Goal: Task Accomplishment & Management: Use online tool/utility

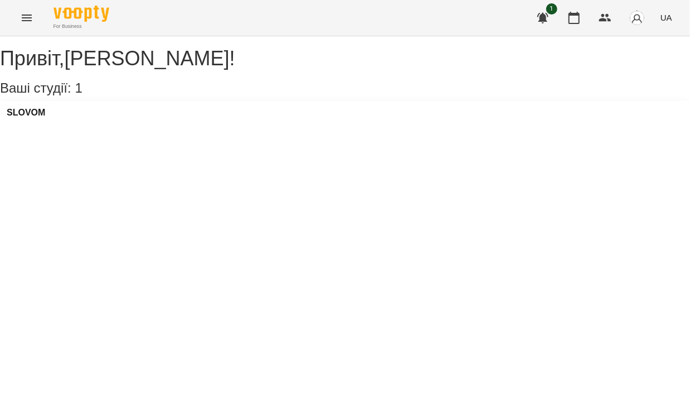
click at [85, 131] on div "SLOVOM" at bounding box center [345, 116] width 690 height 30
click at [111, 131] on div "SLOVOM" at bounding box center [345, 116] width 690 height 30
click at [38, 124] on div "SLOVOM" at bounding box center [26, 116] width 38 height 17
click at [35, 118] on h3 "SLOVOM" at bounding box center [26, 113] width 38 height 10
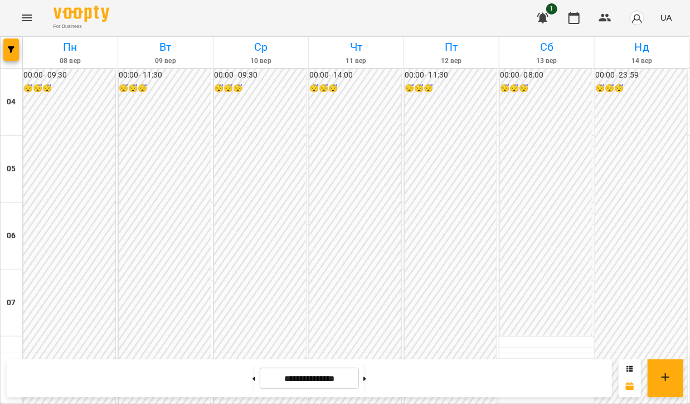
scroll to position [590, 0]
click at [598, 16] on button "button" at bounding box center [605, 17] width 27 height 27
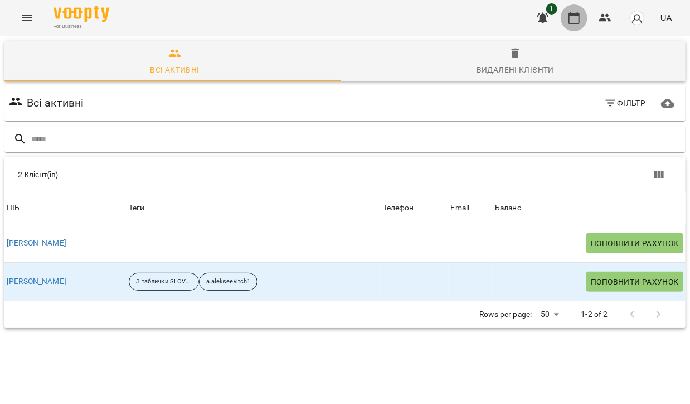
click at [577, 16] on icon "button" at bounding box center [574, 17] width 13 height 13
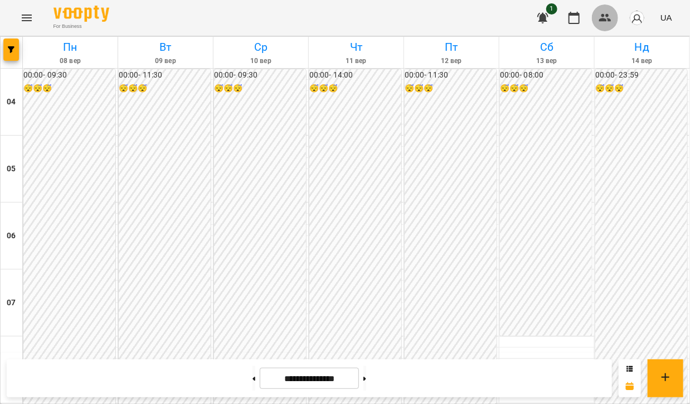
click at [602, 17] on icon "button" at bounding box center [605, 17] width 13 height 13
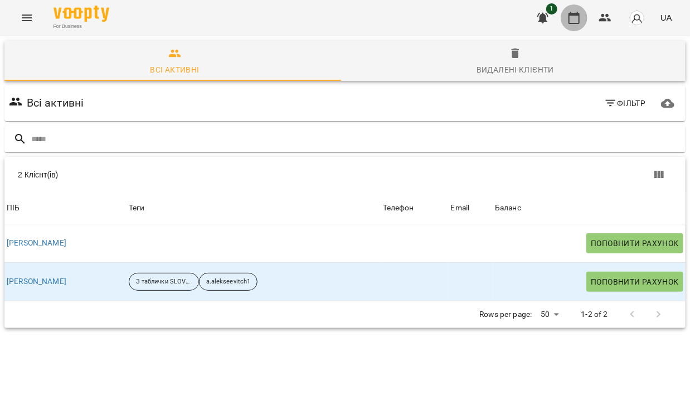
click at [569, 17] on icon "button" at bounding box center [574, 17] width 13 height 13
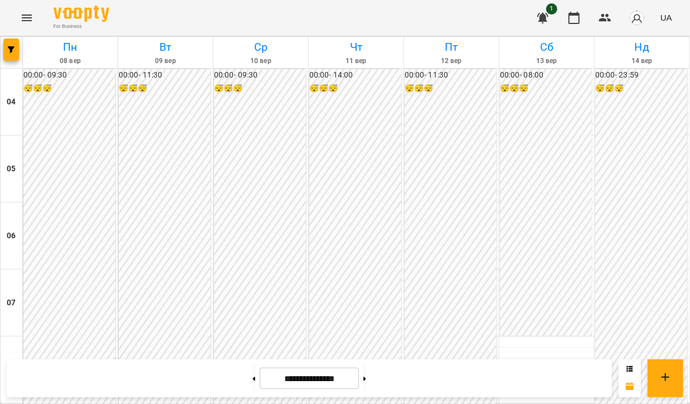
scroll to position [389, 0]
click at [366, 378] on icon at bounding box center [365, 378] width 3 height 4
type input "**********"
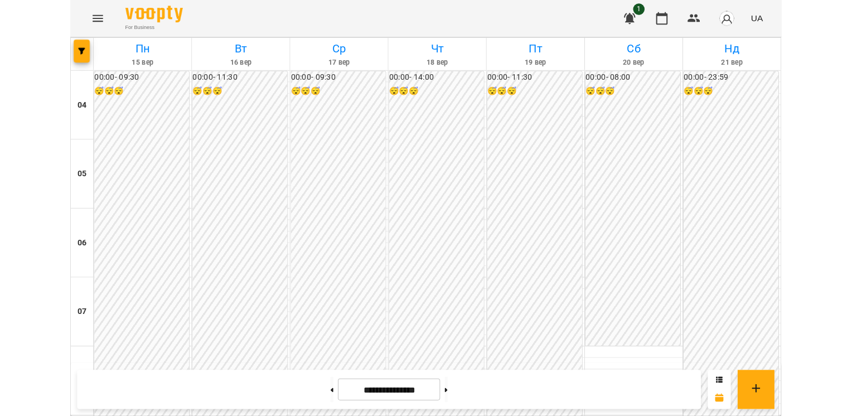
scroll to position [289, 0]
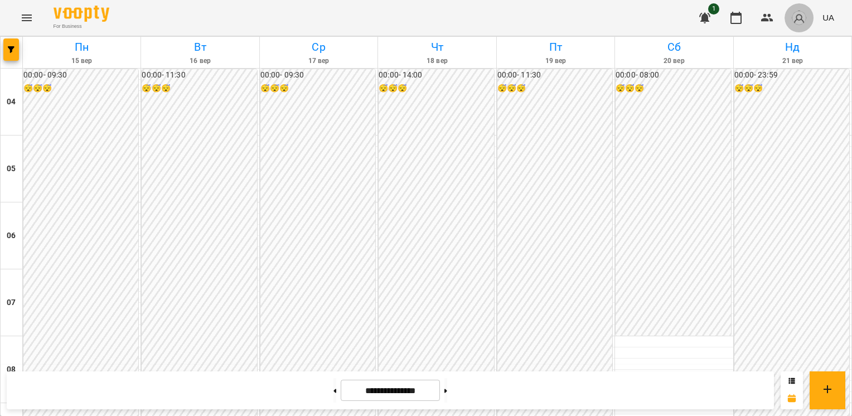
click at [690, 21] on img "button" at bounding box center [799, 18] width 16 height 16
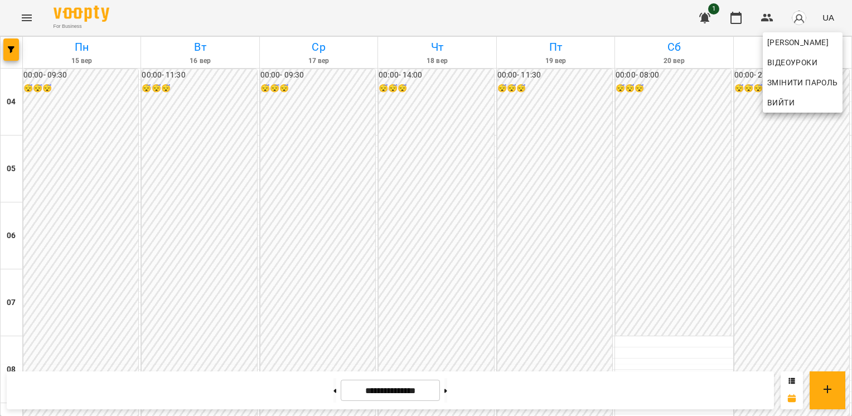
click at [690, 19] on div at bounding box center [426, 208] width 852 height 416
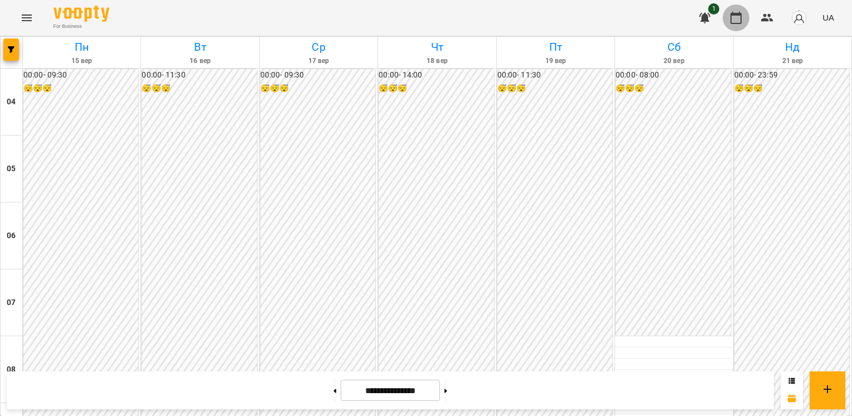
click at [690, 17] on icon "button" at bounding box center [735, 17] width 13 height 13
click at [690, 14] on button "button" at bounding box center [736, 17] width 27 height 27
click at [22, 12] on icon "Menu" at bounding box center [26, 17] width 13 height 13
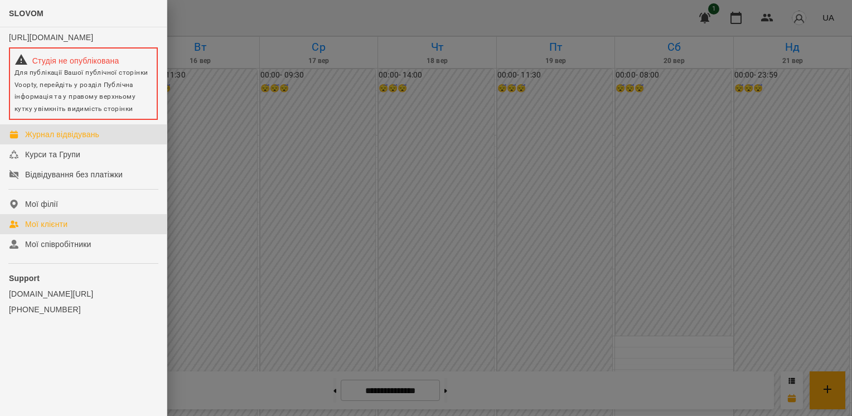
click at [90, 234] on link "Мої клієнти" at bounding box center [83, 224] width 167 height 20
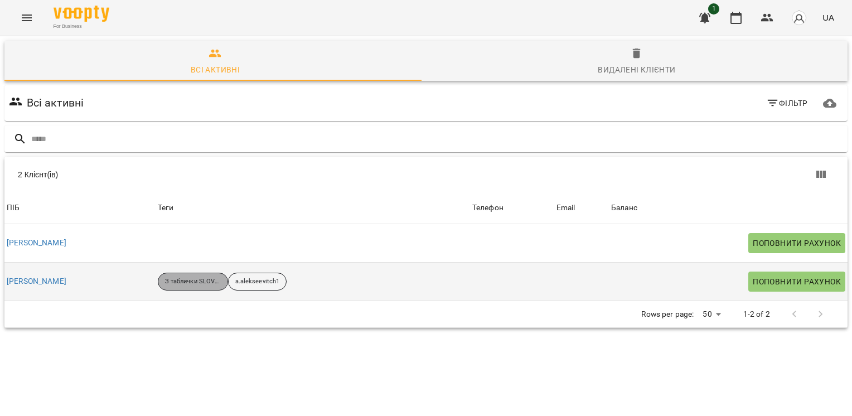
click at [185, 284] on p "З таблички SLOVOM" at bounding box center [193, 281] width 56 height 9
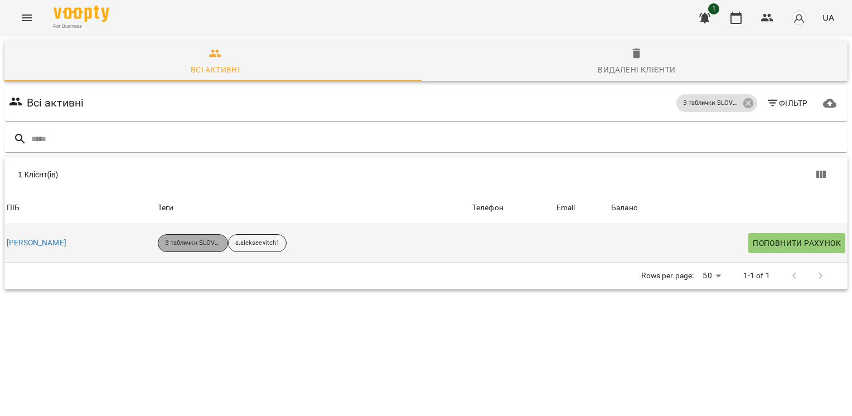
click at [176, 242] on p "З таблички SLOVOM" at bounding box center [193, 243] width 56 height 9
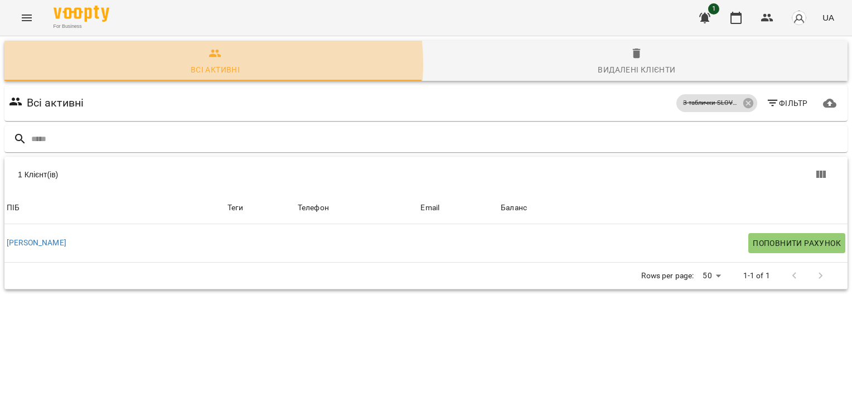
click at [208, 64] on div "Всі активні" at bounding box center [215, 69] width 49 height 13
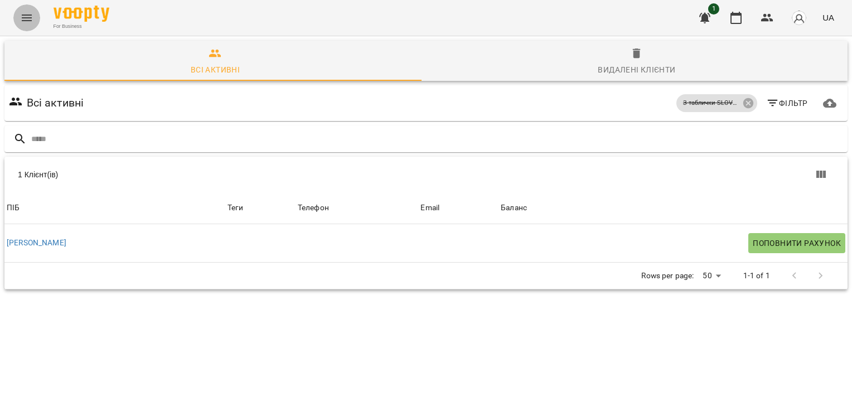
click at [21, 18] on icon "Menu" at bounding box center [26, 17] width 13 height 13
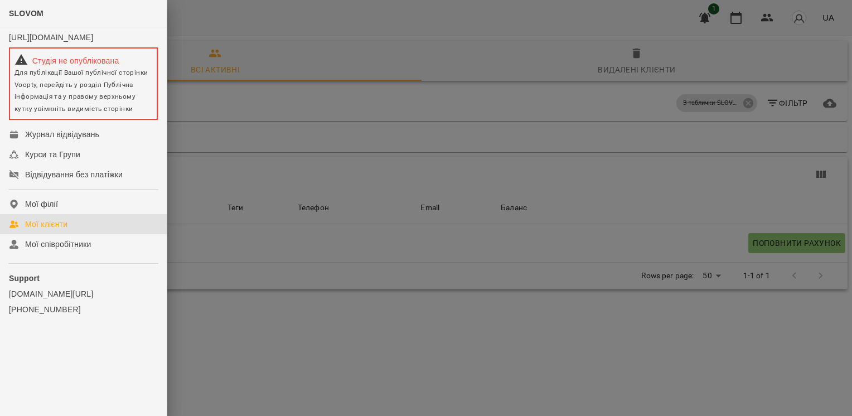
click at [51, 230] on div "Мої клієнти" at bounding box center [46, 224] width 42 height 11
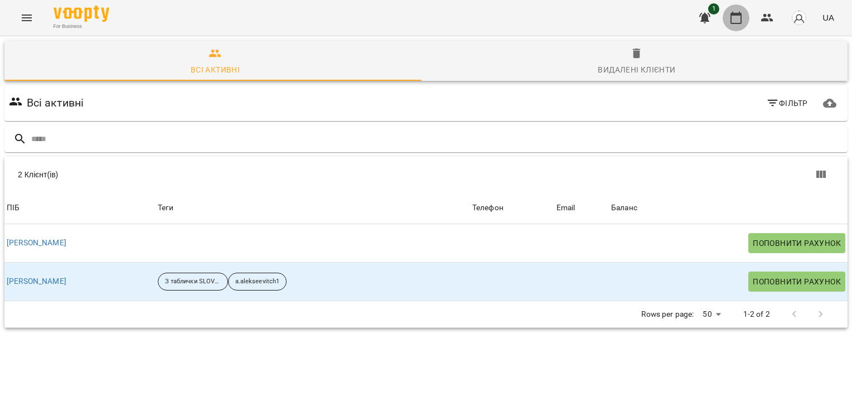
click at [690, 10] on button "button" at bounding box center [736, 17] width 27 height 27
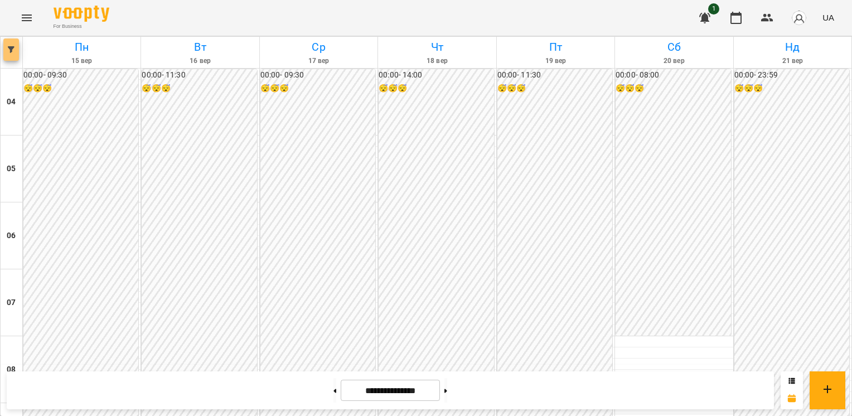
click at [10, 45] on button "button" at bounding box center [11, 49] width 16 height 22
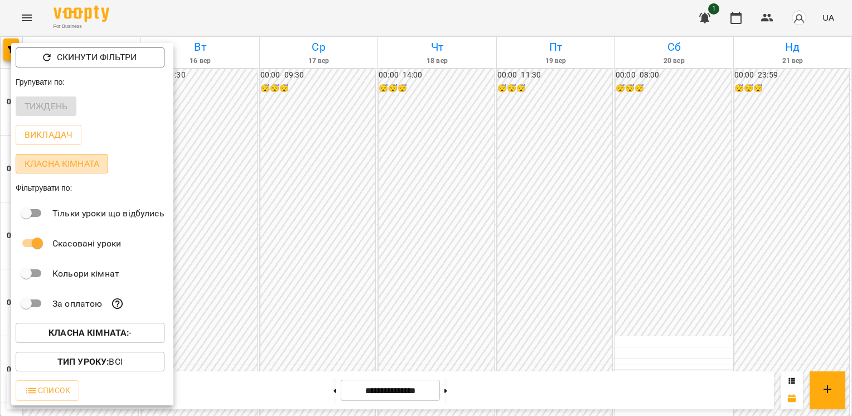
click at [52, 168] on p "Класна кімната" at bounding box center [62, 163] width 75 height 13
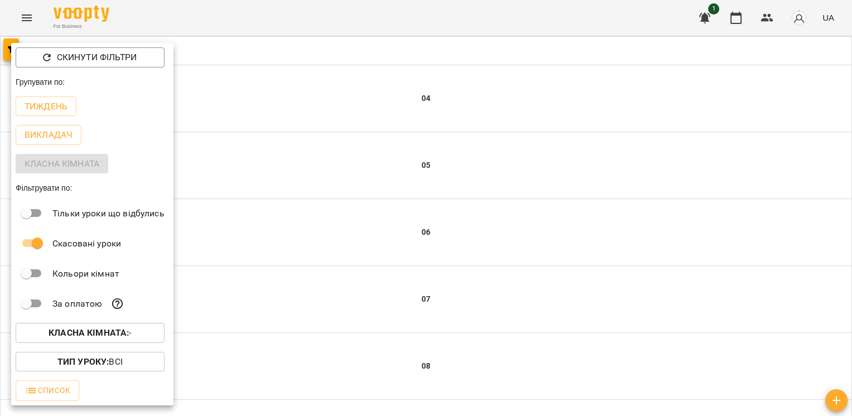
click at [50, 164] on div "Класна кімната" at bounding box center [92, 163] width 162 height 29
click at [47, 109] on p "Тиждень" at bounding box center [46, 106] width 43 height 13
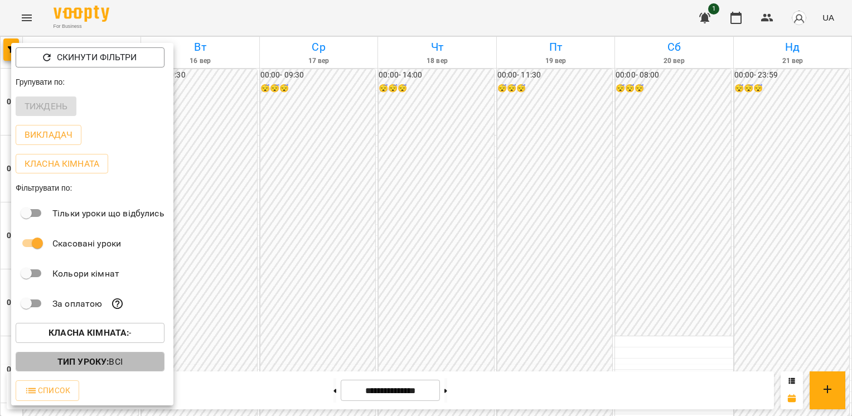
click at [111, 362] on p "Тип Уроку : Всі" at bounding box center [89, 361] width 65 height 13
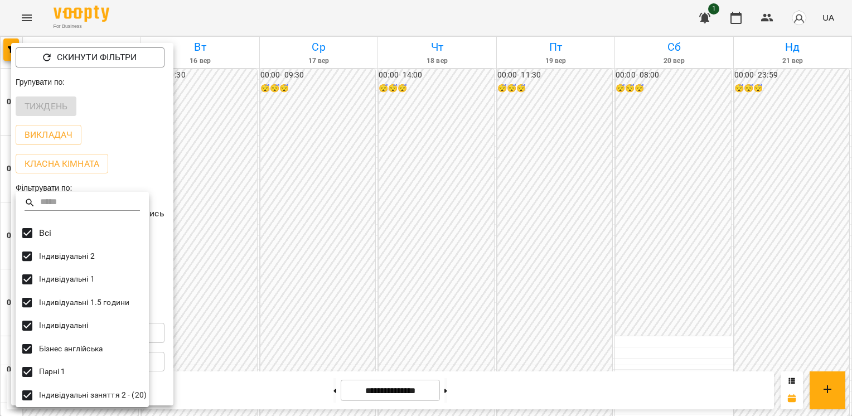
click at [55, 231] on div "Всі" at bounding box center [82, 232] width 133 height 23
click at [40, 234] on p "Всі" at bounding box center [45, 232] width 12 height 13
click at [148, 162] on div at bounding box center [426, 208] width 852 height 416
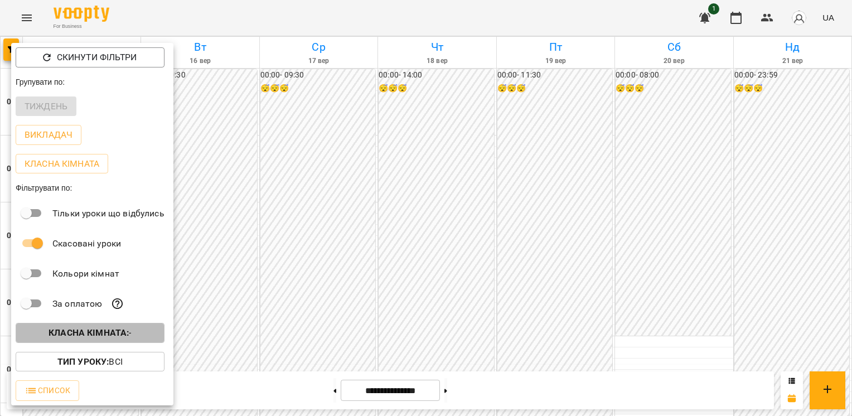
click at [128, 330] on b "Класна кімната :" at bounding box center [89, 332] width 80 height 11
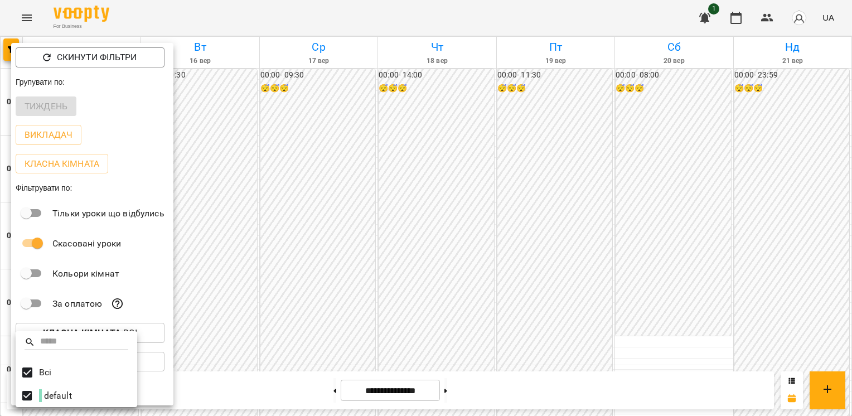
click at [138, 292] on div at bounding box center [426, 208] width 852 height 416
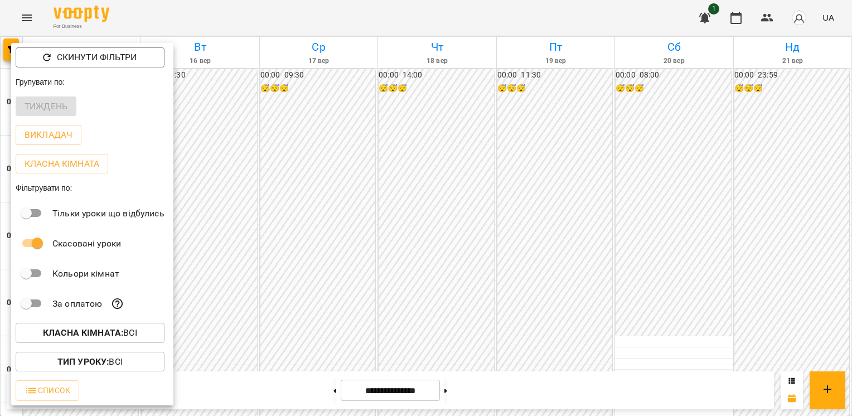
click at [167, 7] on div at bounding box center [426, 208] width 852 height 416
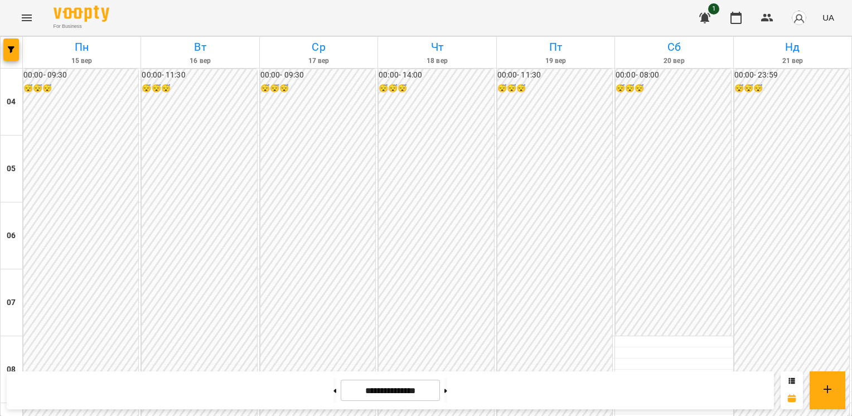
scroll to position [283, 0]
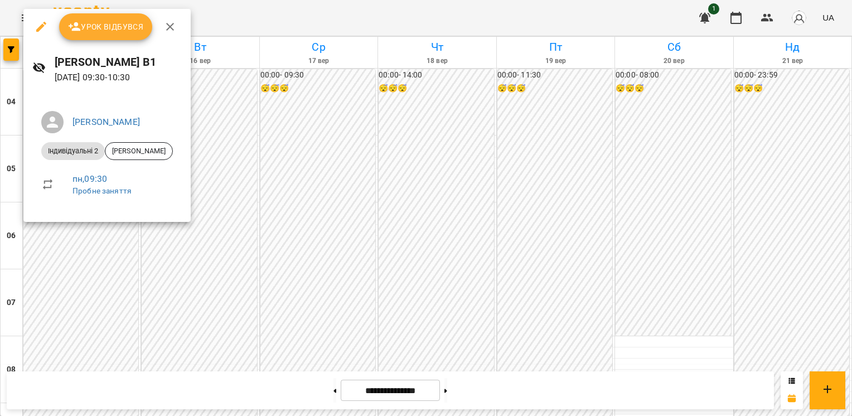
click at [80, 225] on div at bounding box center [426, 208] width 852 height 416
